Goal: Transaction & Acquisition: Purchase product/service

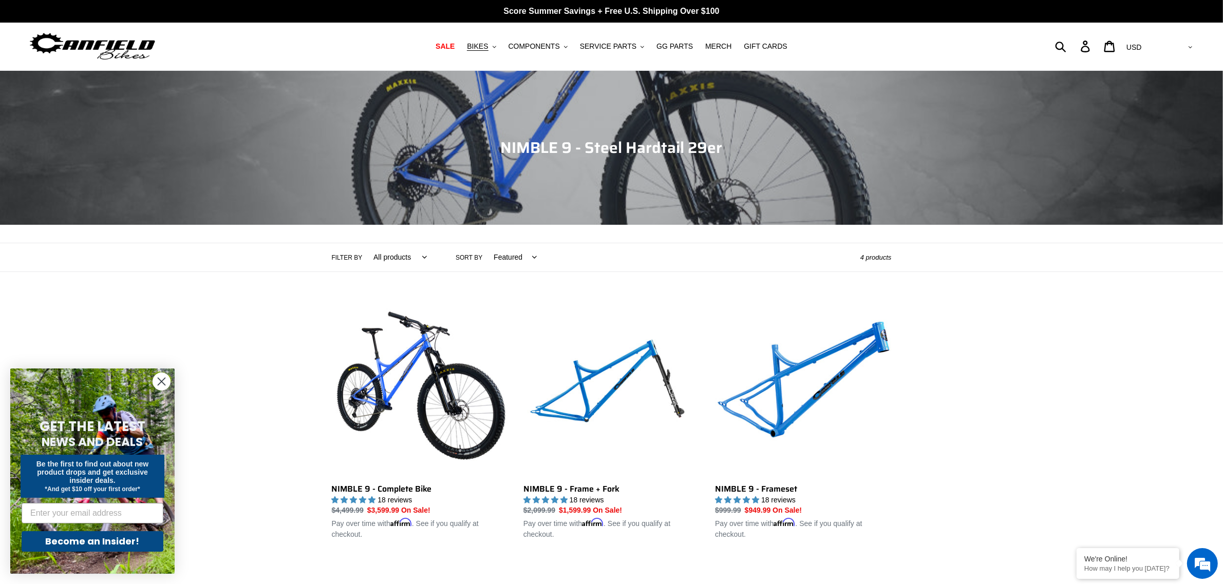
click at [153, 376] on icon "Close dialog" at bounding box center [162, 382] width 18 height 18
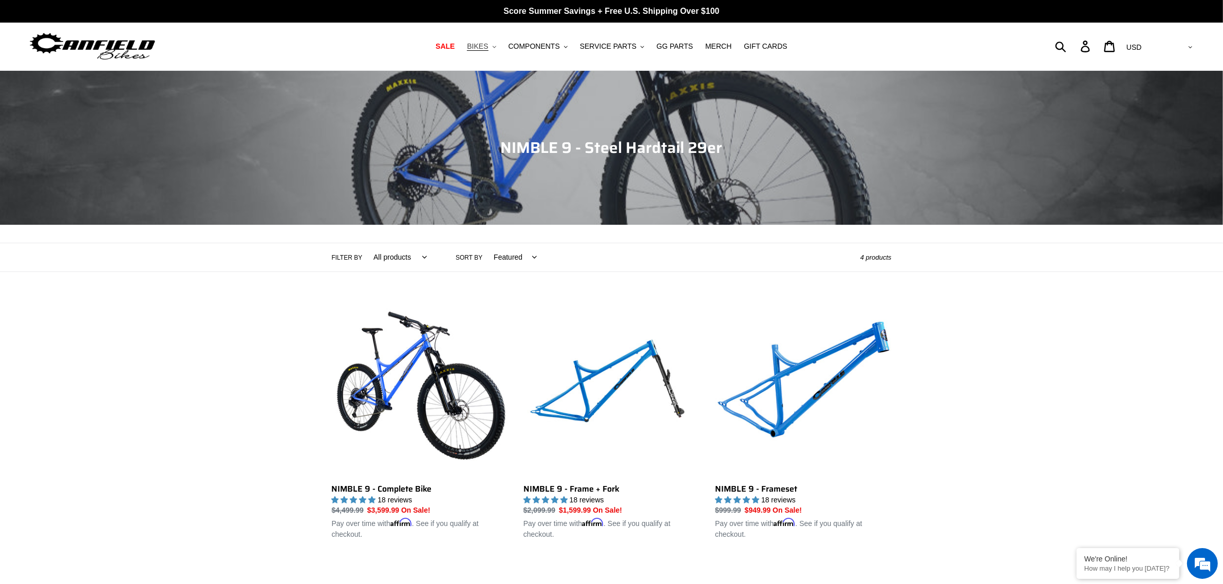
click at [488, 45] on span "BIKES" at bounding box center [477, 46] width 21 height 9
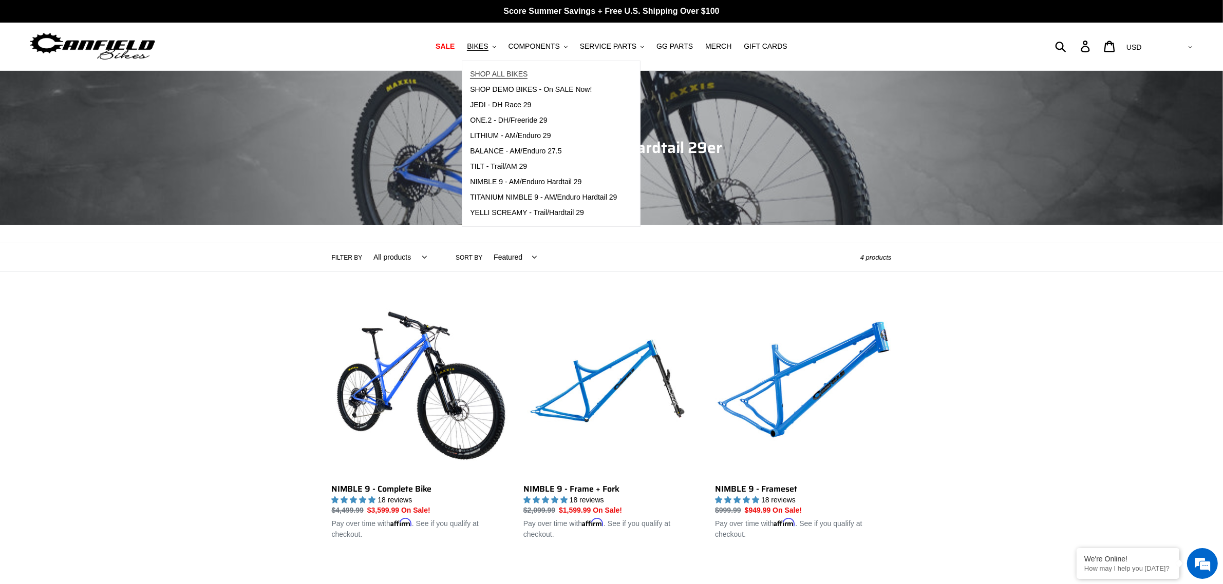
click at [499, 72] on span "SHOP ALL BIKES" at bounding box center [499, 74] width 58 height 9
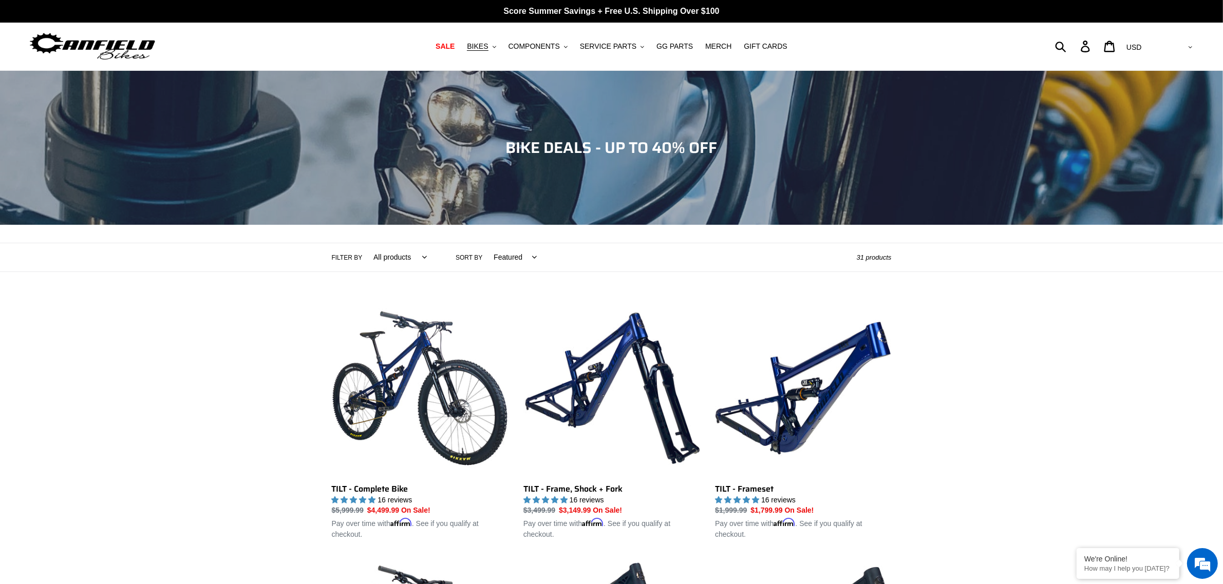
click at [504, 257] on select "Featured Best selling Alphabetically, A-Z Alphabetically, Z-A Price, low to hig…" at bounding box center [512, 257] width 56 height 28
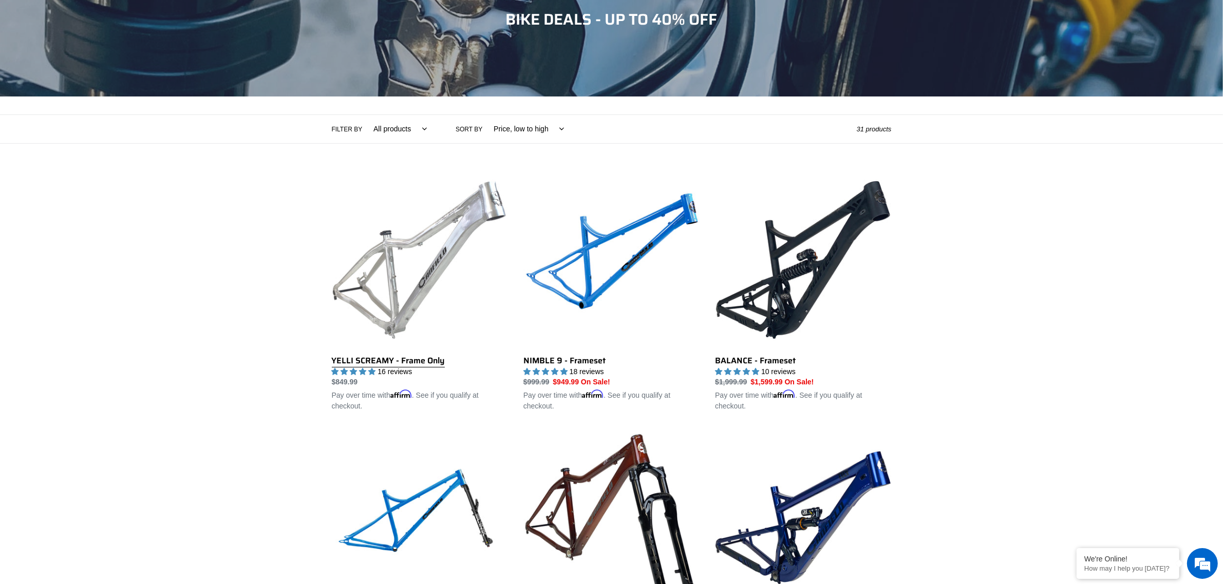
click at [389, 364] on link "YELLI SCREAMY - Frame Only" at bounding box center [420, 292] width 176 height 240
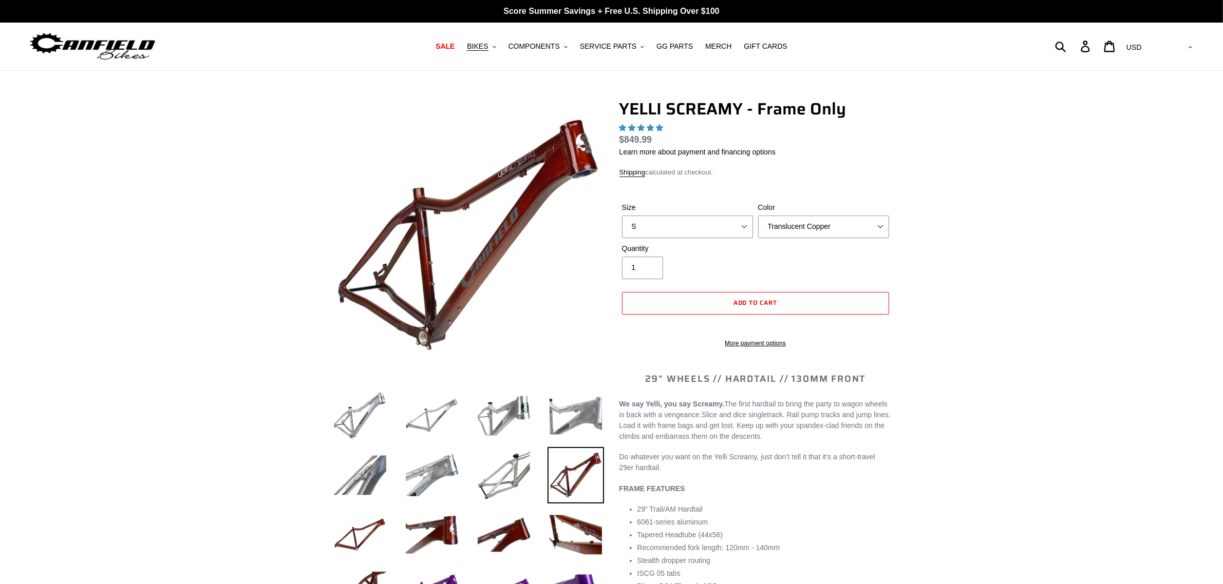
select select "highest-rating"
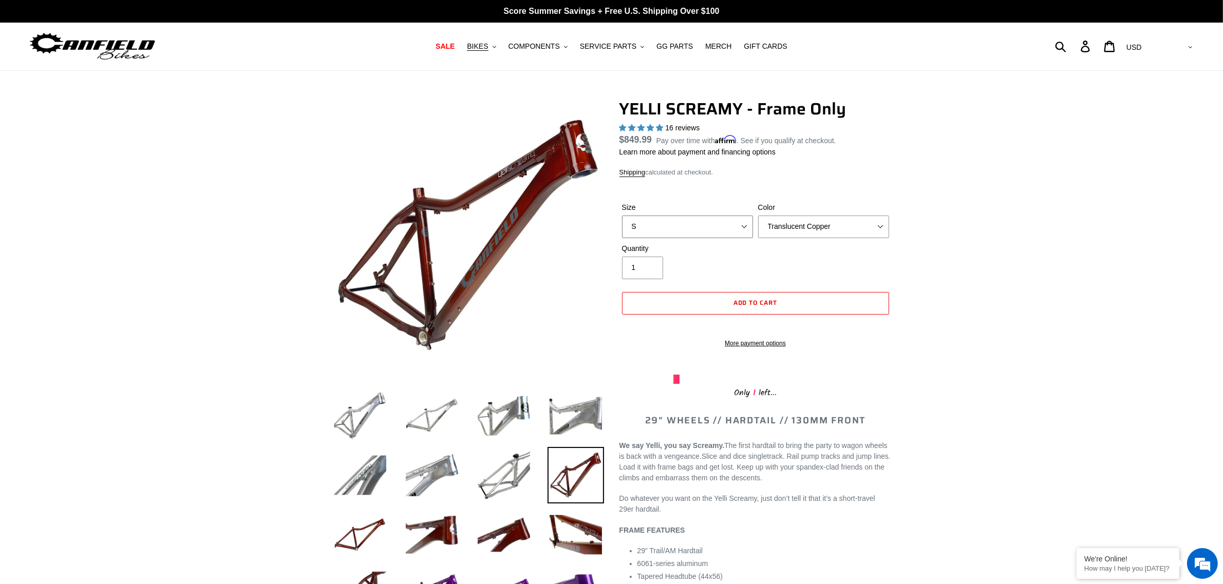
click at [712, 224] on select "S M L XL" at bounding box center [687, 227] width 131 height 23
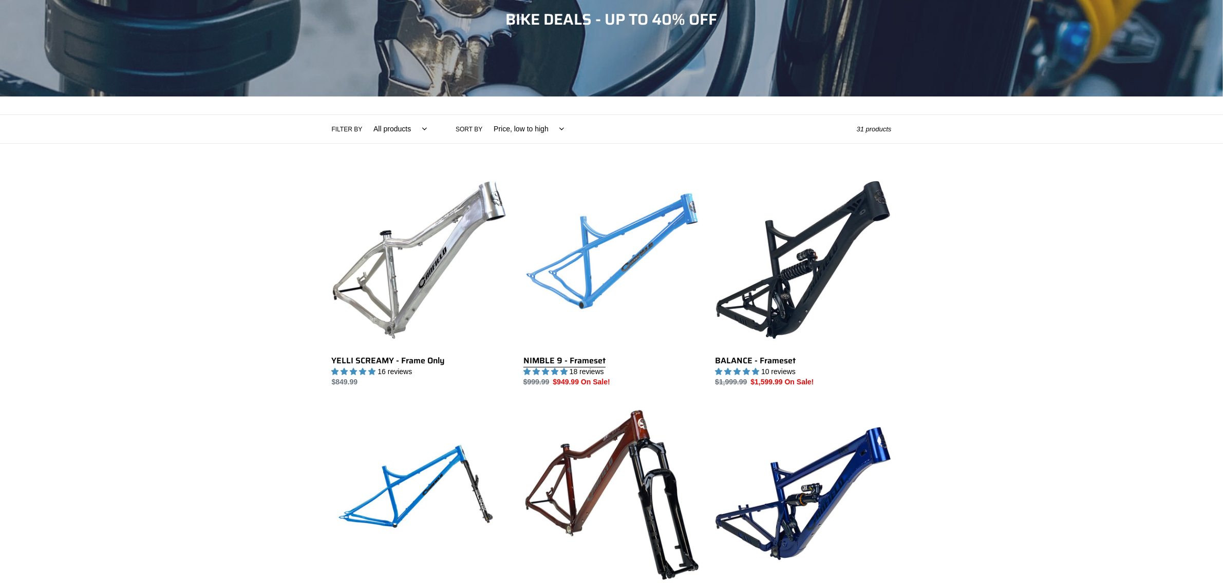
click at [596, 283] on link "NIMBLE 9 - Frameset" at bounding box center [611, 280] width 176 height 216
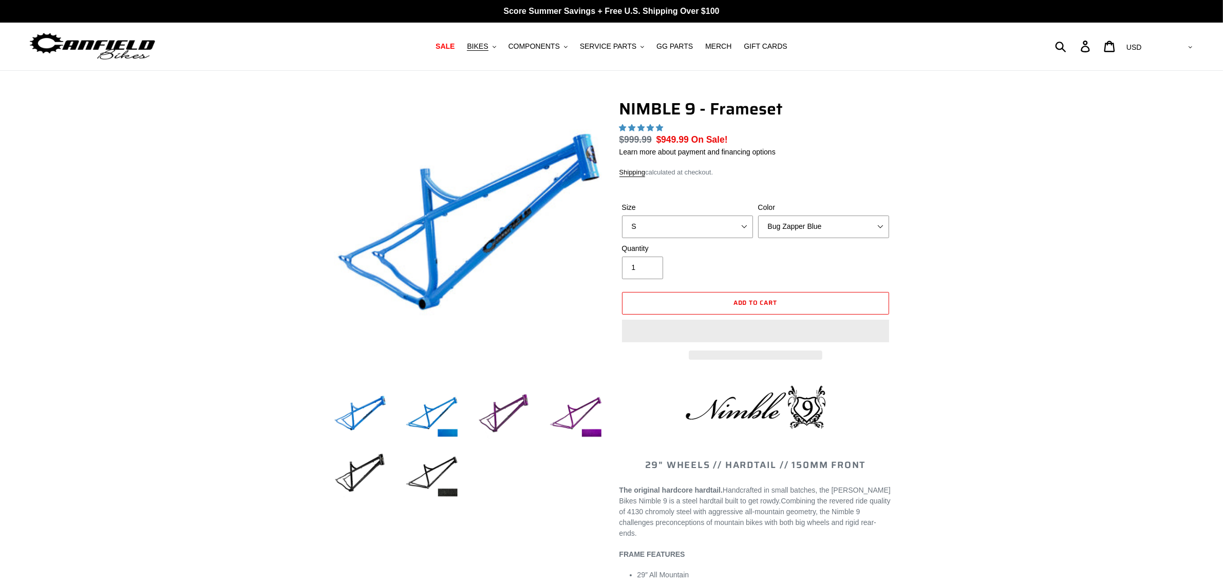
select select "highest-rating"
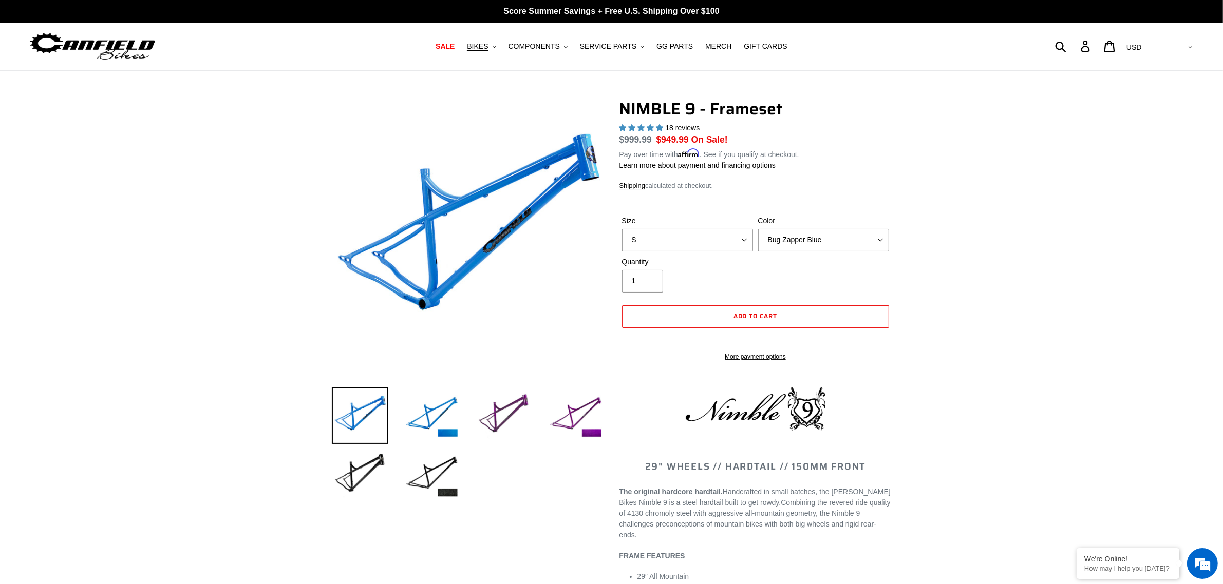
click at [686, 226] on div "Size S M L XL" at bounding box center [687, 234] width 136 height 36
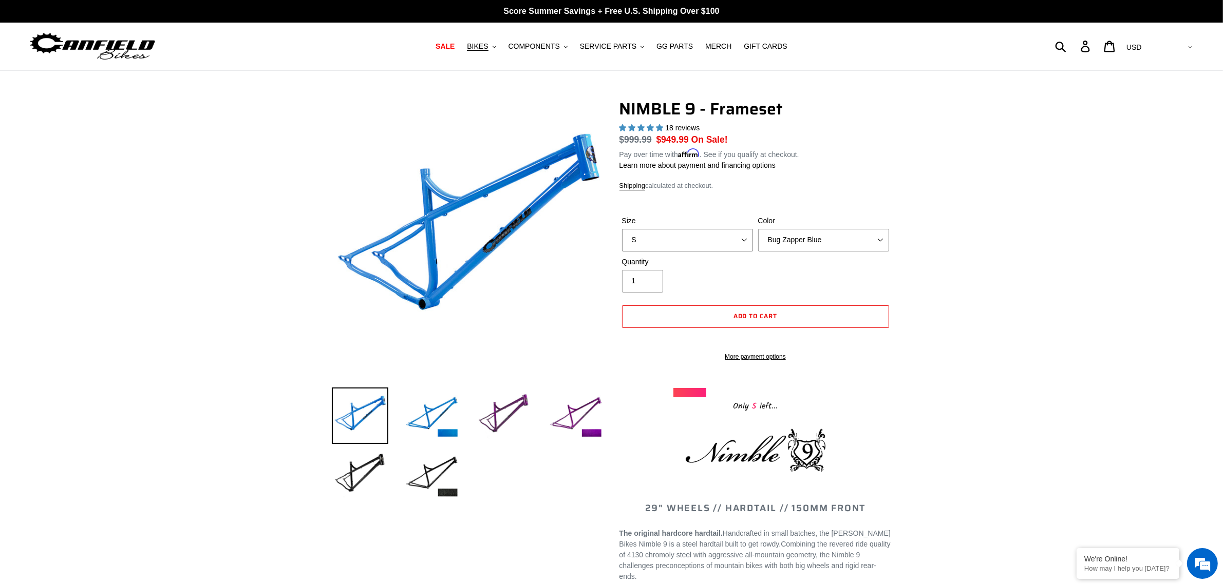
click at [696, 234] on select "S M L XL" at bounding box center [687, 240] width 131 height 23
click at [836, 239] on select "Bug Zapper Blue Purple Haze -Sold Out Galaxy Black" at bounding box center [823, 240] width 131 height 23
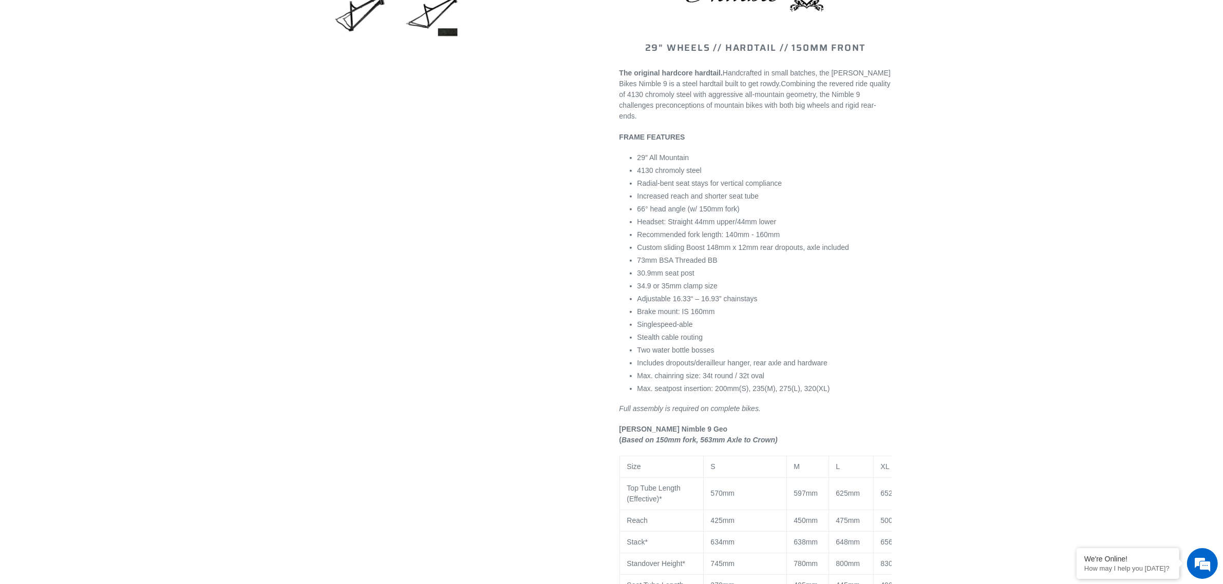
scroll to position [257, 0]
